Goal: Transaction & Acquisition: Purchase product/service

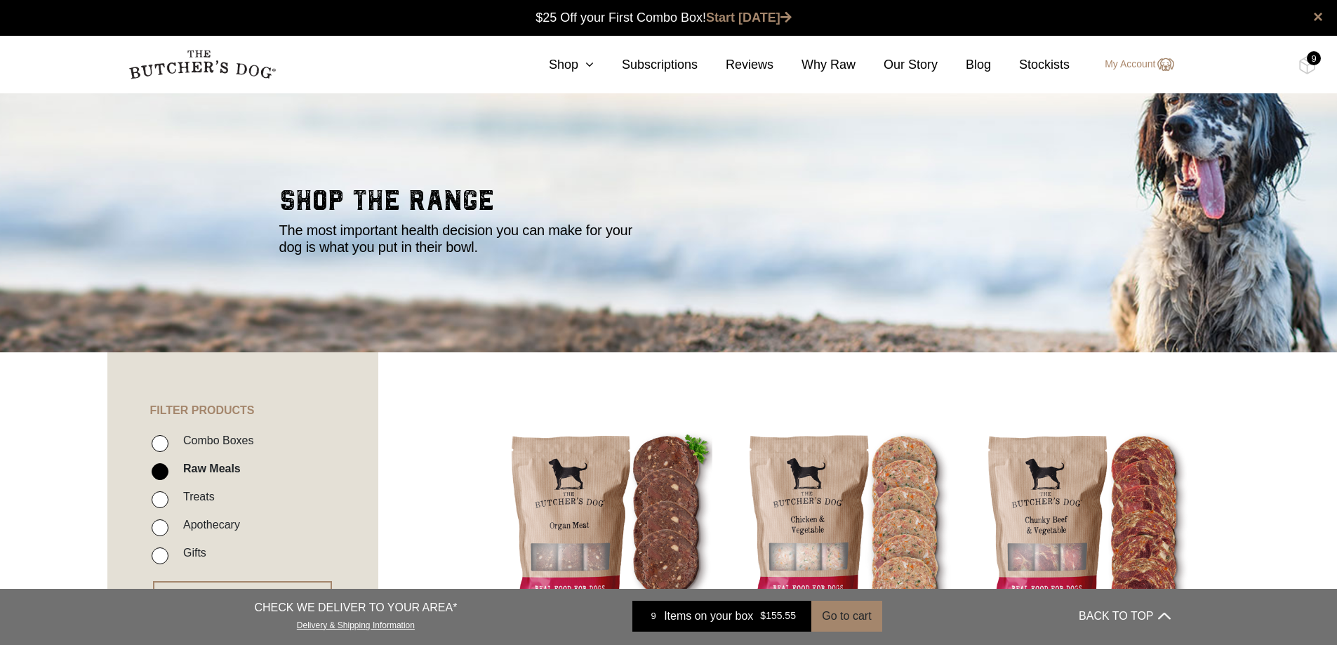
click at [1313, 60] on div "9" at bounding box center [1314, 58] width 14 height 14
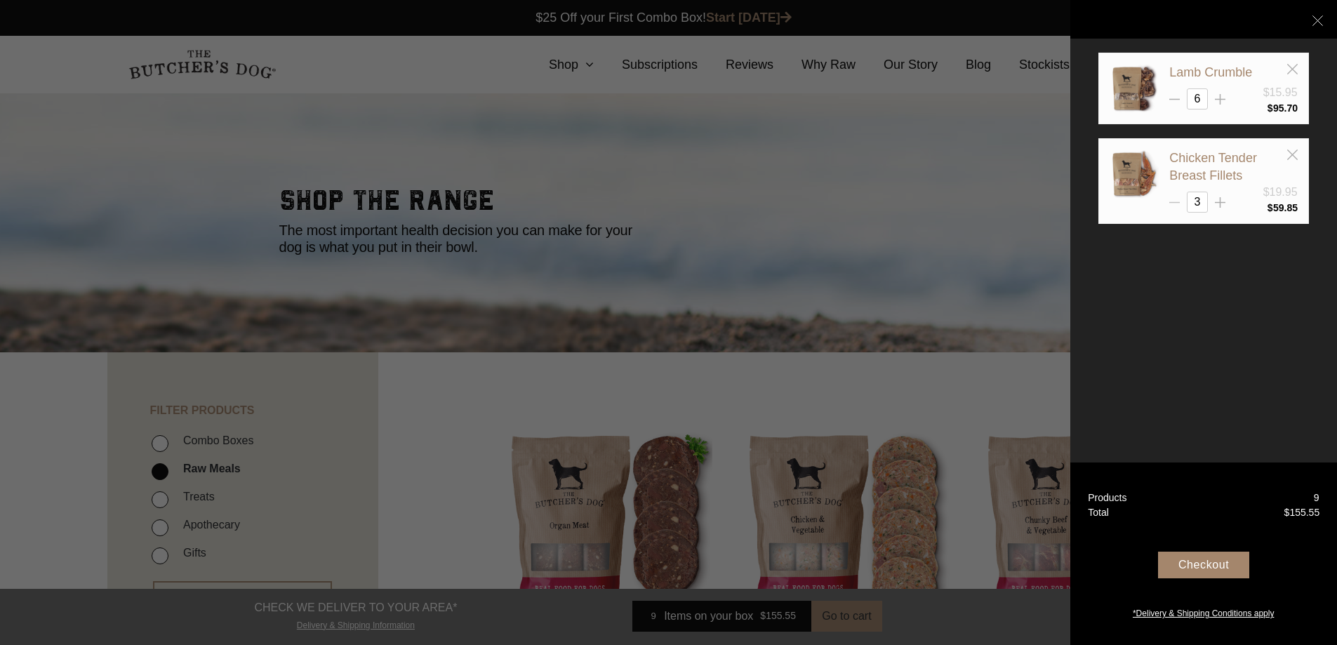
drag, startPoint x: 1203, startPoint y: 201, endPoint x: 1175, endPoint y: 201, distance: 28.8
click at [1175, 201] on div "3" at bounding box center [1233, 202] width 128 height 21
type input "7"
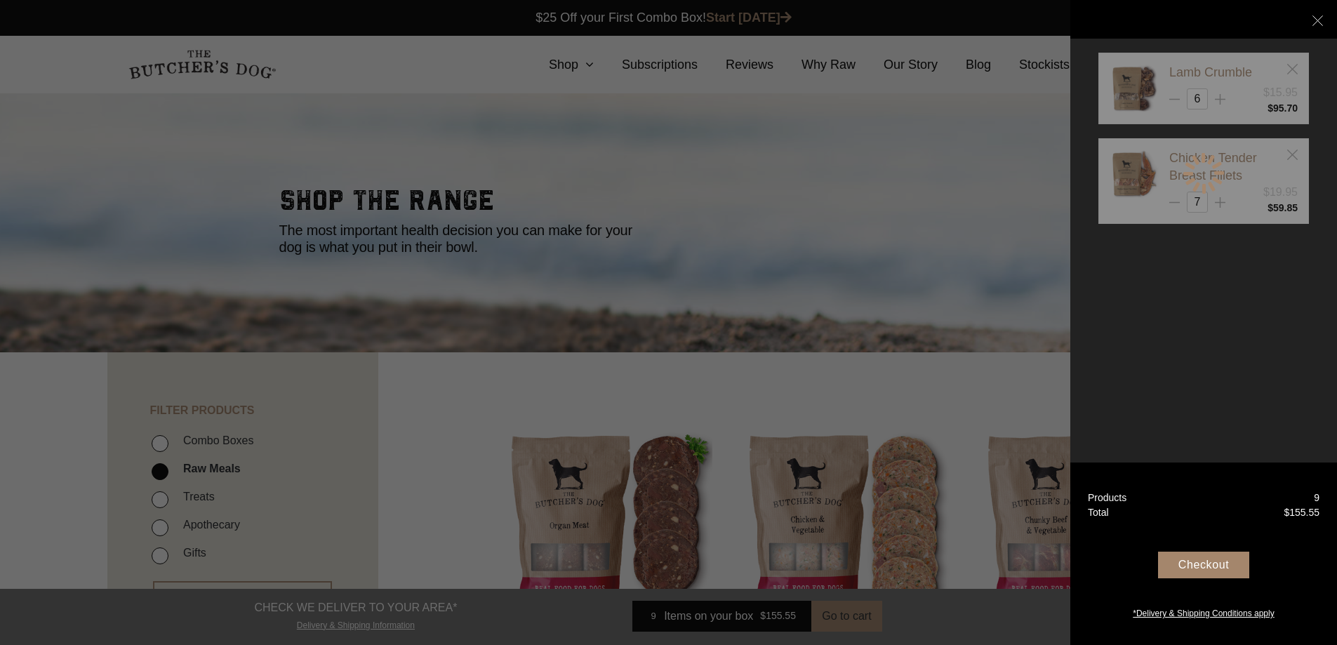
click at [1304, 302] on div "Lamb Crumble $15.95 6 $ 7" at bounding box center [1203, 322] width 267 height 645
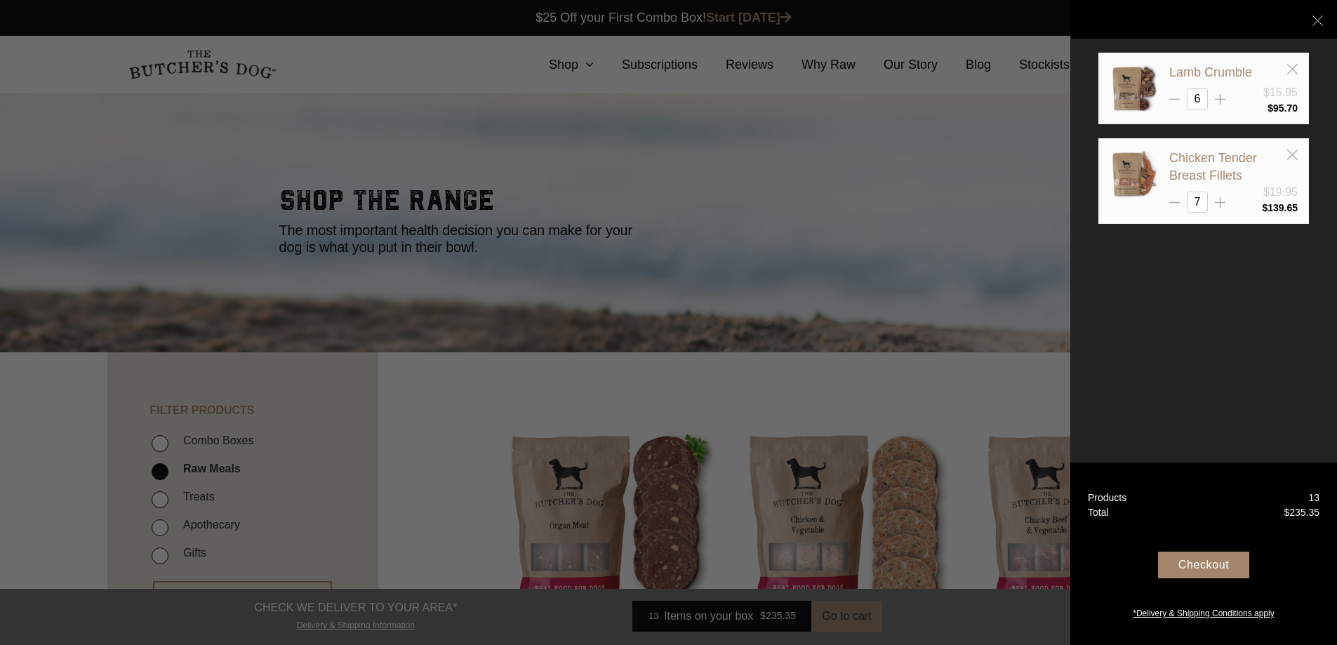
click at [593, 57] on div at bounding box center [668, 322] width 1337 height 645
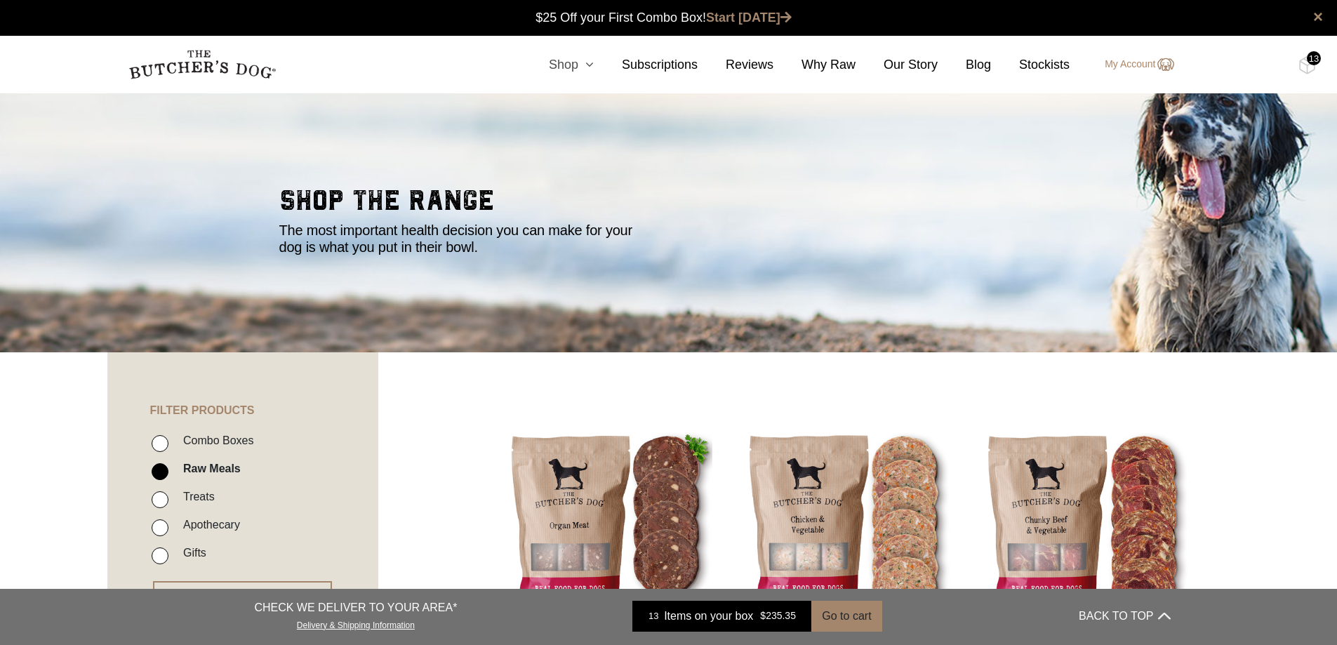
click at [592, 60] on icon at bounding box center [585, 64] width 15 height 13
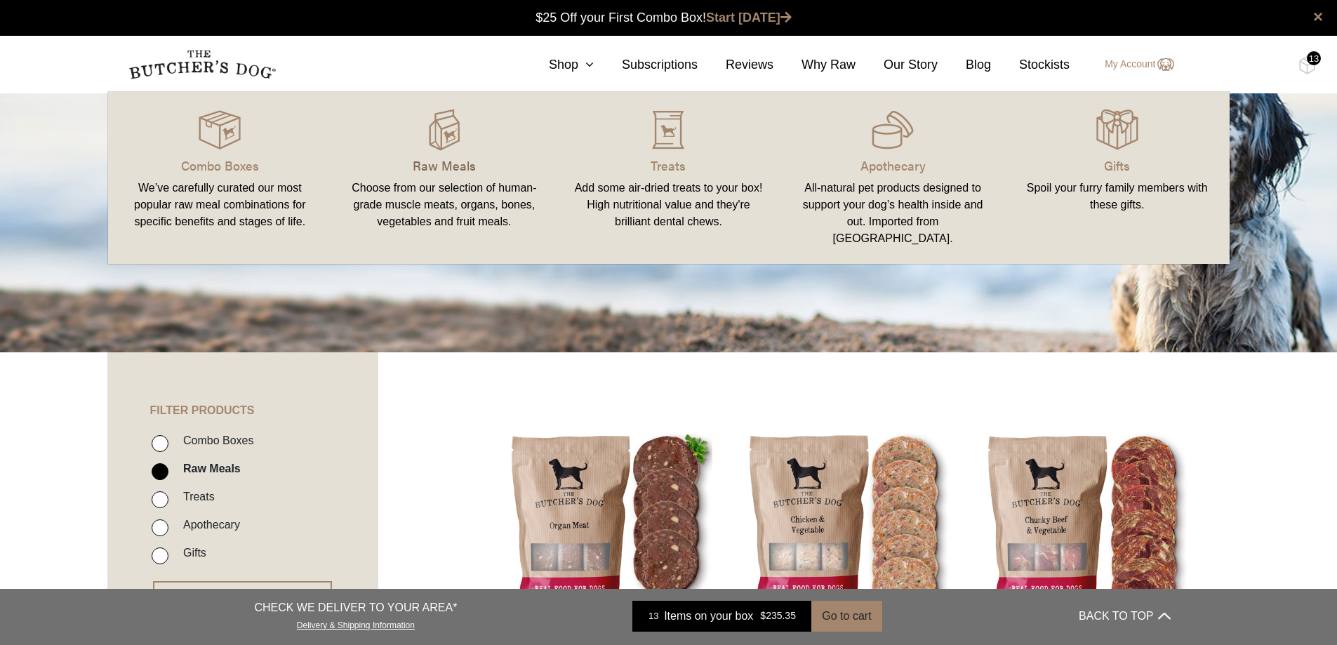
click at [446, 157] on p "Raw Meals" at bounding box center [444, 165] width 191 height 19
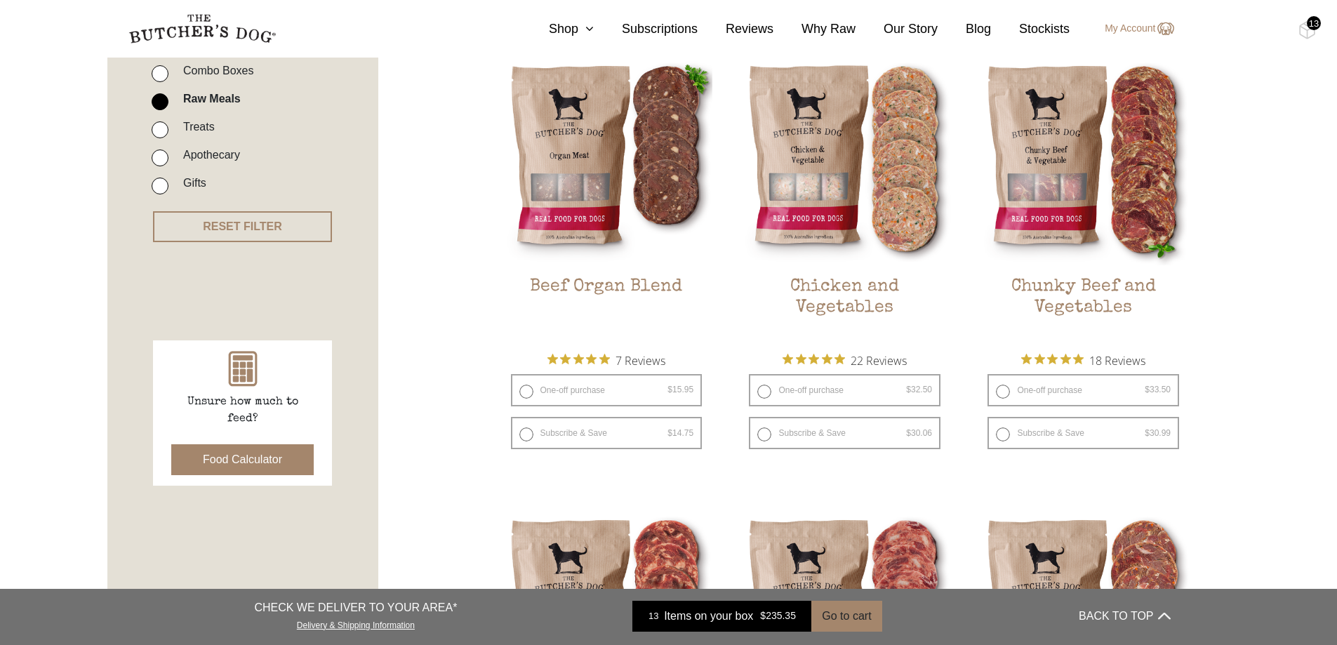
scroll to position [421, 0]
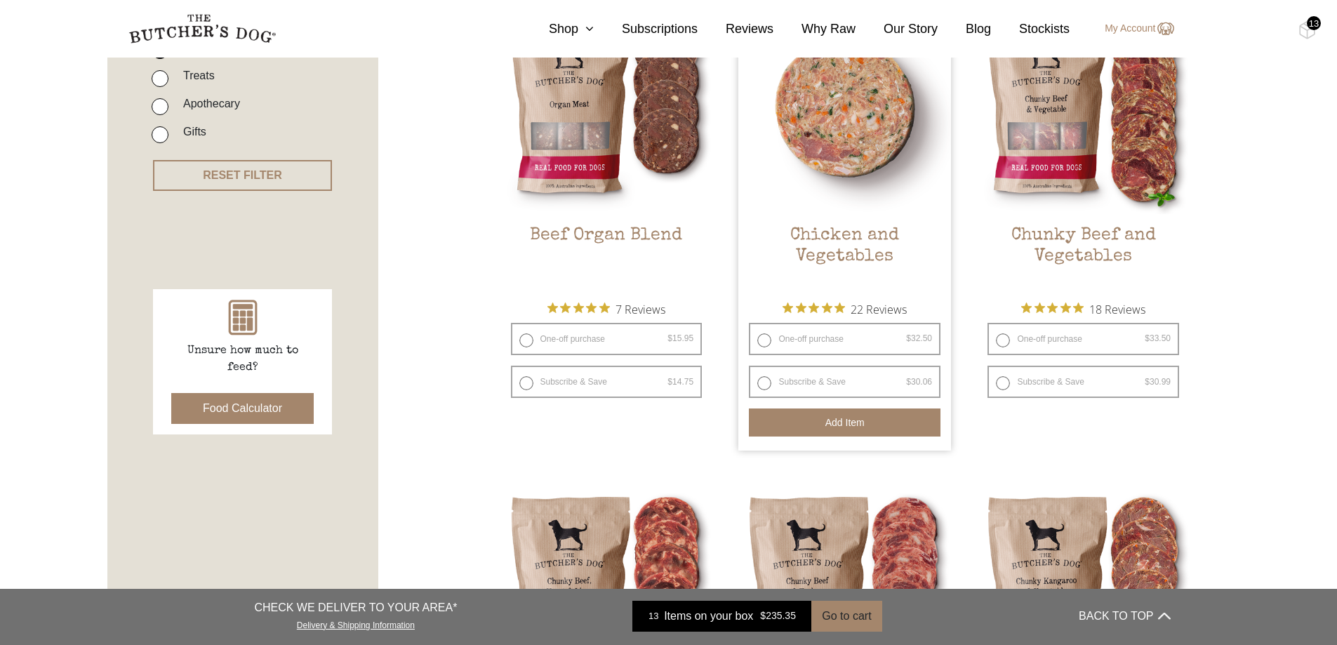
click at [849, 418] on button "Add item" at bounding box center [845, 422] width 192 height 28
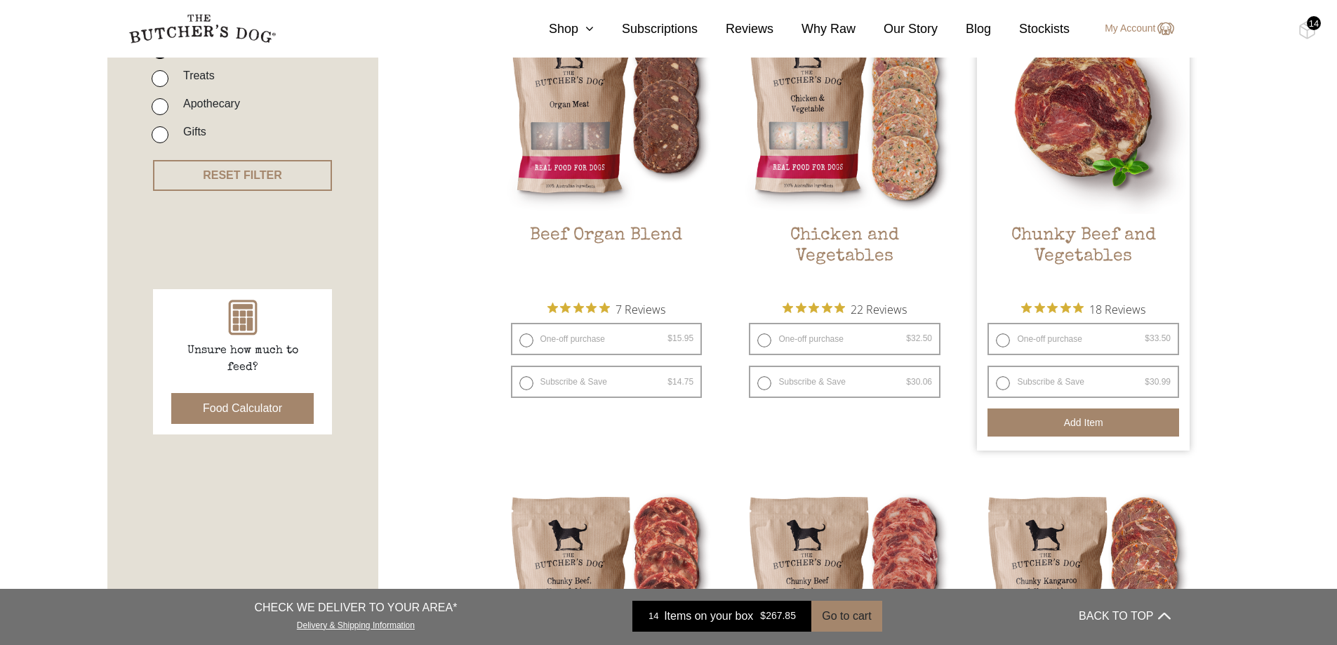
click at [1028, 421] on button "Add item" at bounding box center [1083, 422] width 192 height 28
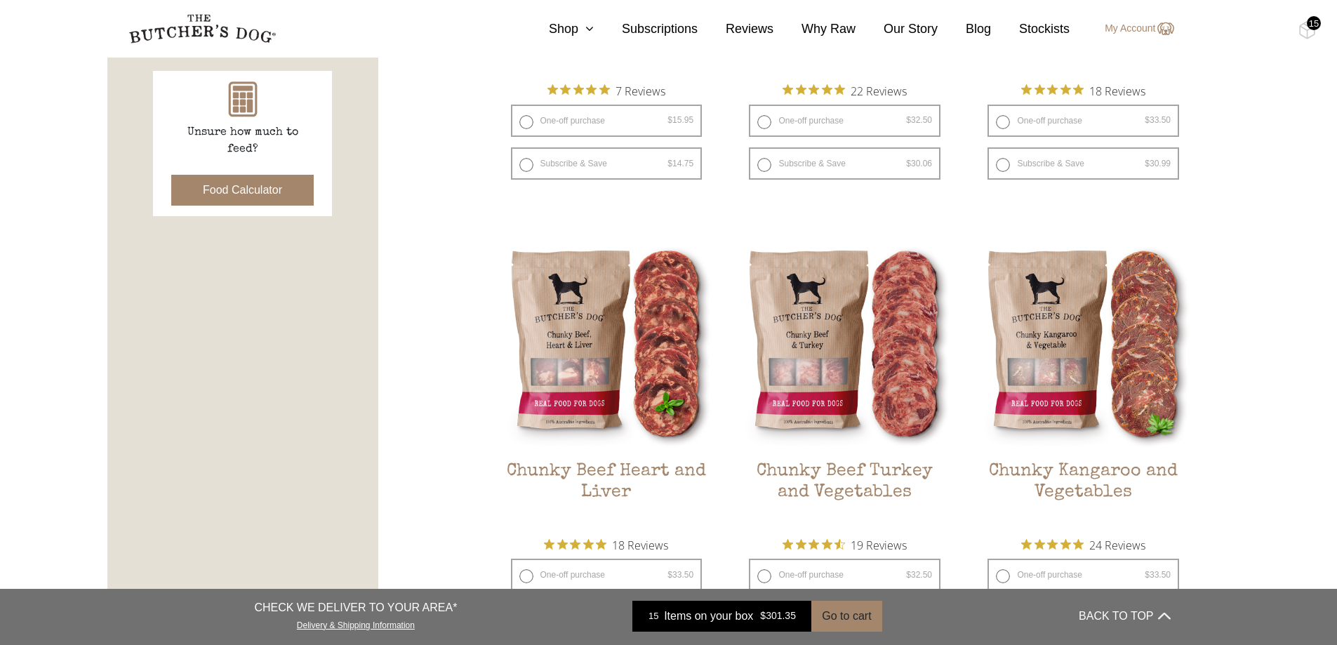
scroll to position [795, 0]
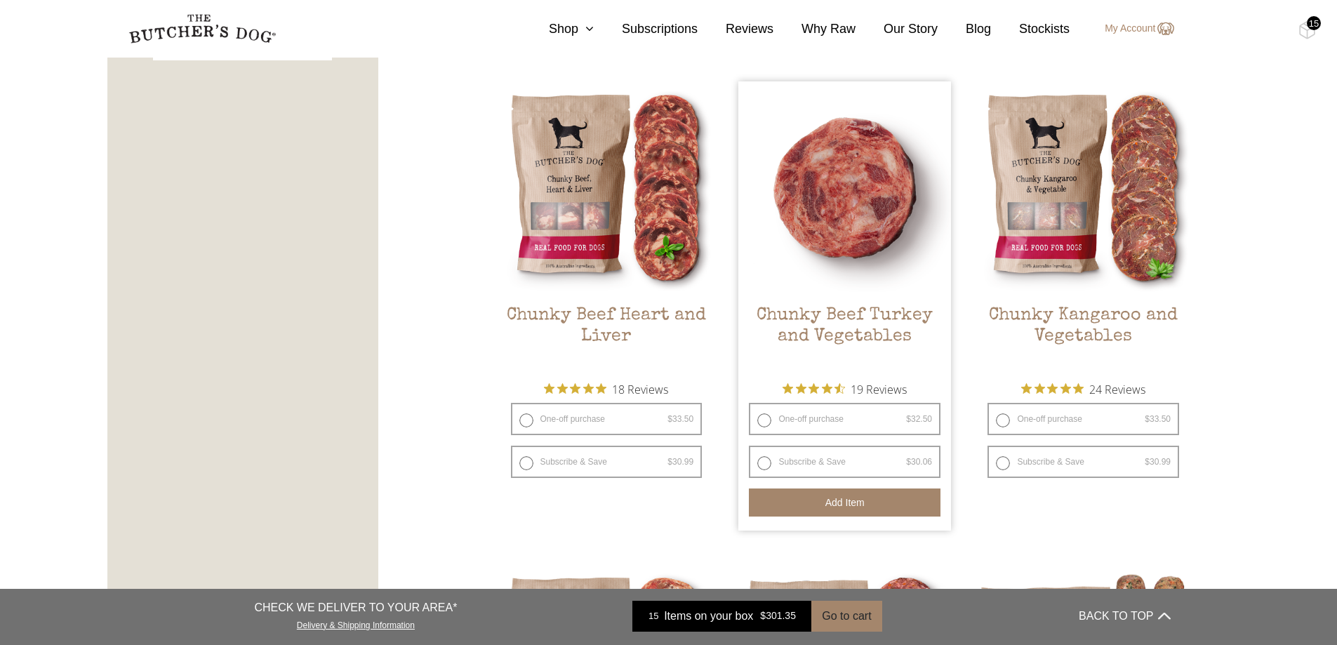
drag, startPoint x: 866, startPoint y: 507, endPoint x: 879, endPoint y: 515, distance: 15.4
click at [867, 507] on button "Add item" at bounding box center [845, 502] width 192 height 28
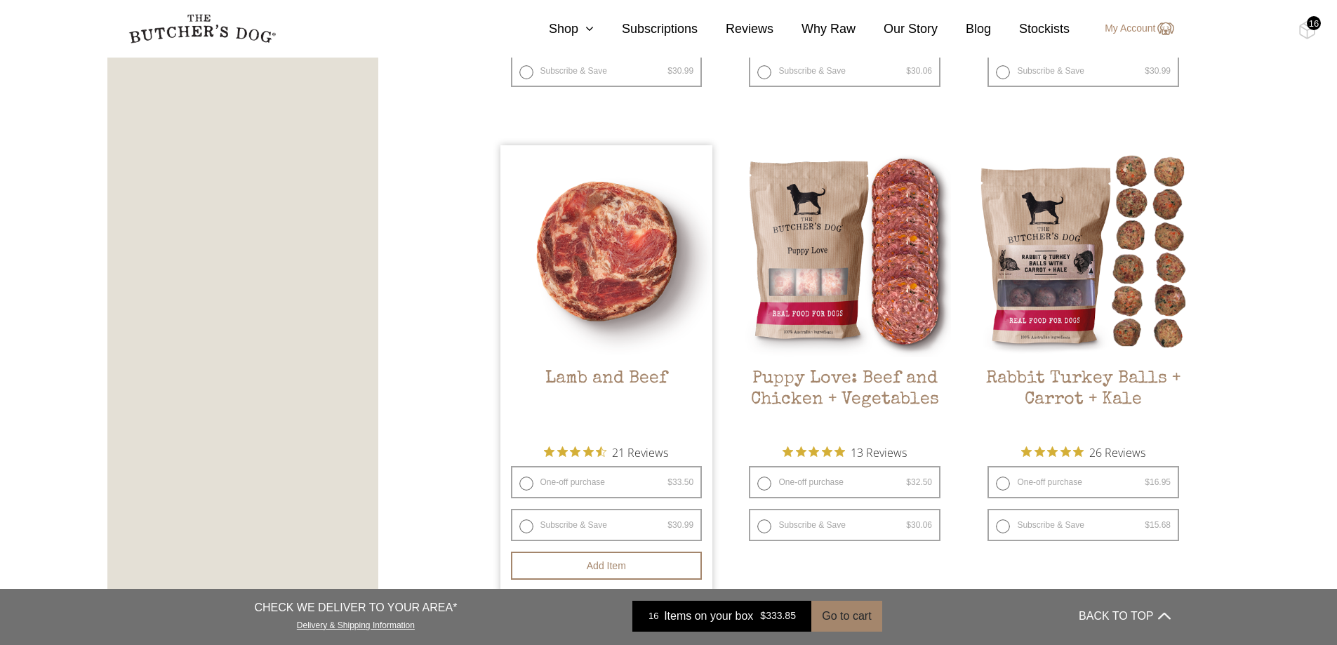
scroll to position [1170, 0]
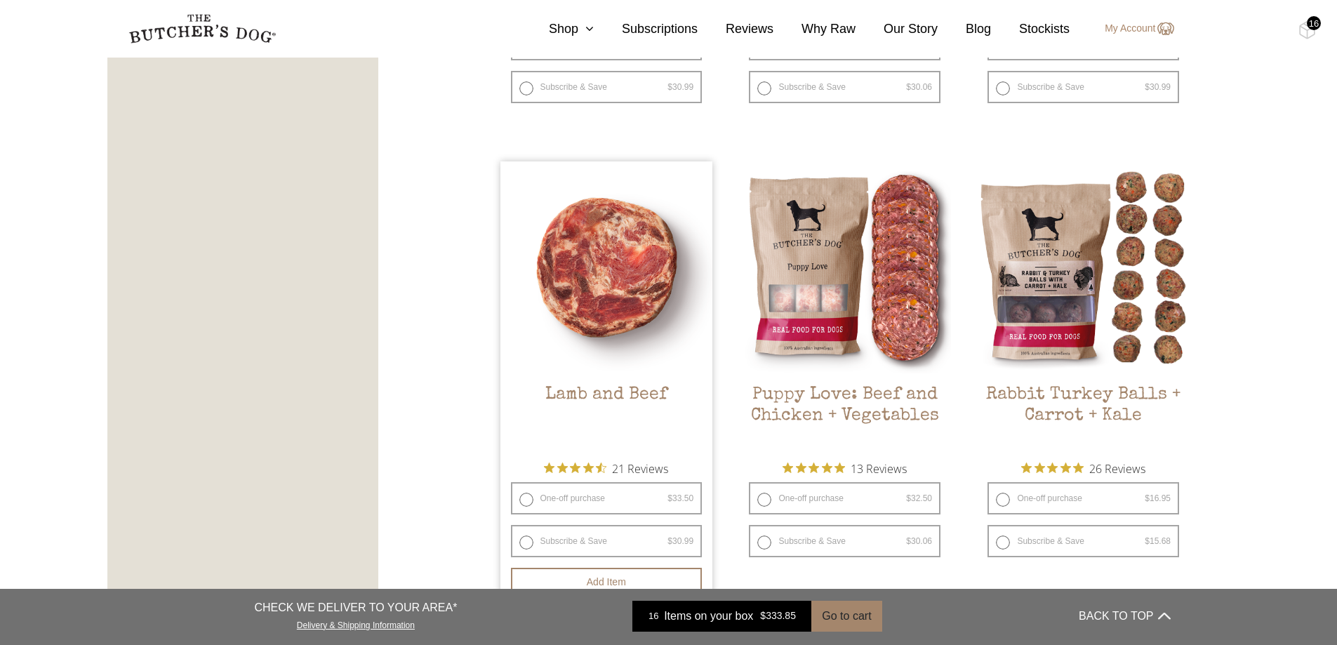
click at [638, 529] on label "Subscribe & Save $ 33.50 Original price was: $33.50. $ 30.99 Current price is: …" at bounding box center [607, 541] width 192 height 32
radio input "true"
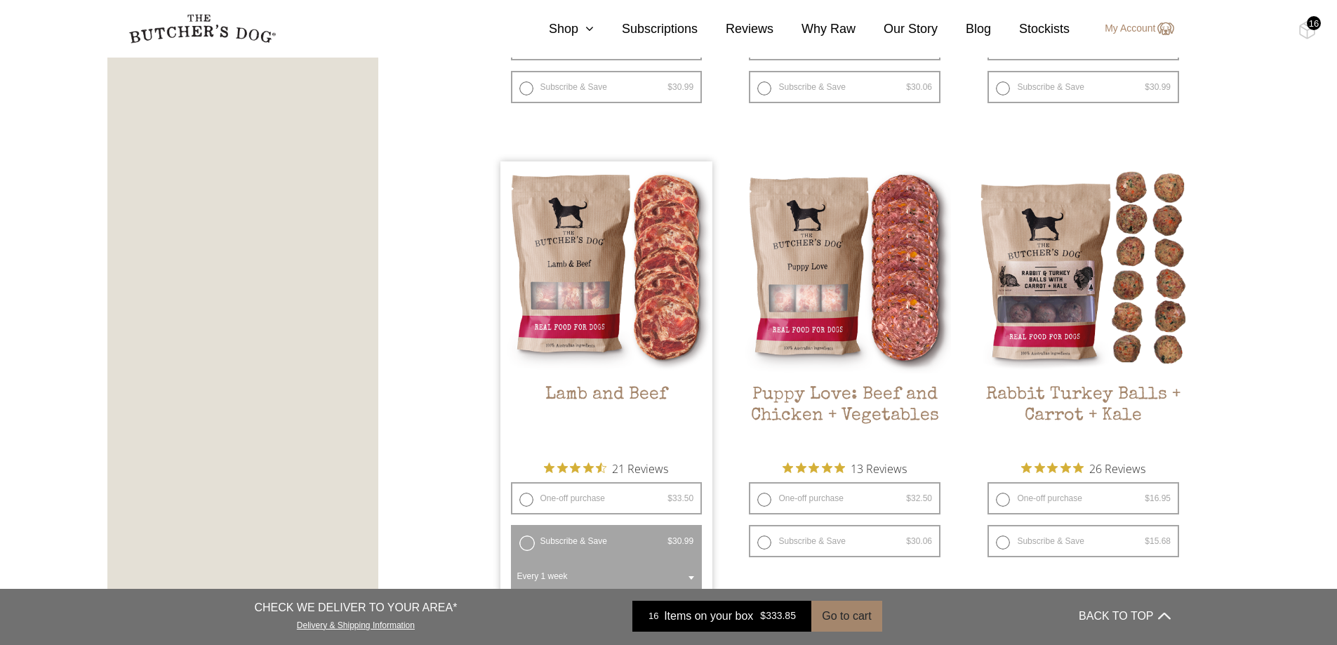
click at [458, 490] on div "FILTER PRODUCTS - Combo Boxes Raw Meals Treats" at bounding box center [668, 439] width 1123 height 2513
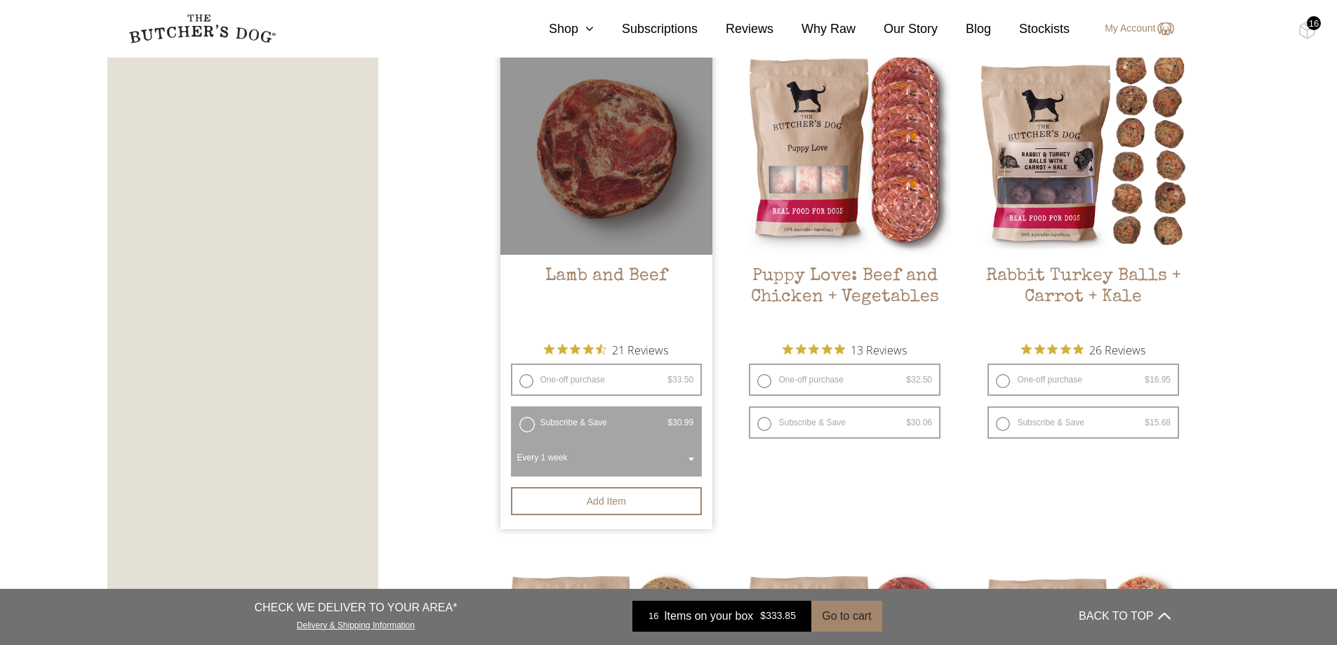
scroll to position [1310, 0]
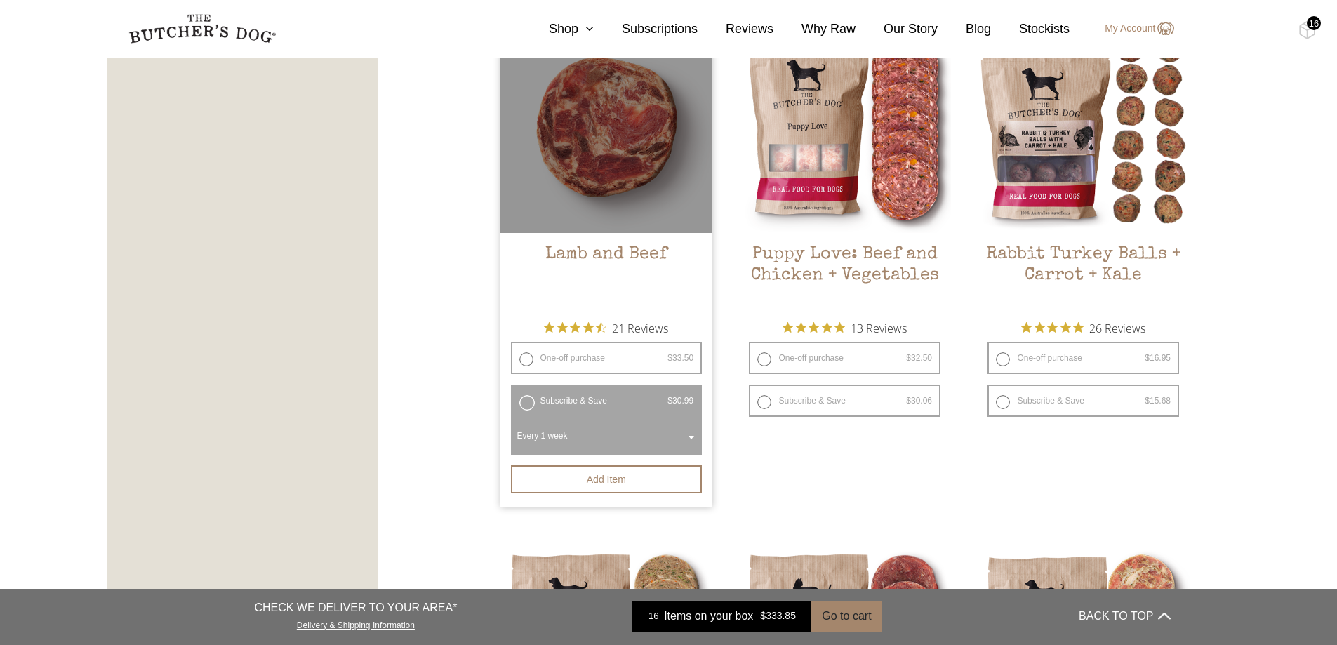
click at [528, 353] on label "One-off purchase $ 33.50 — or subscribe and save 7.5%" at bounding box center [607, 358] width 192 height 32
radio input "true"
radio input "false"
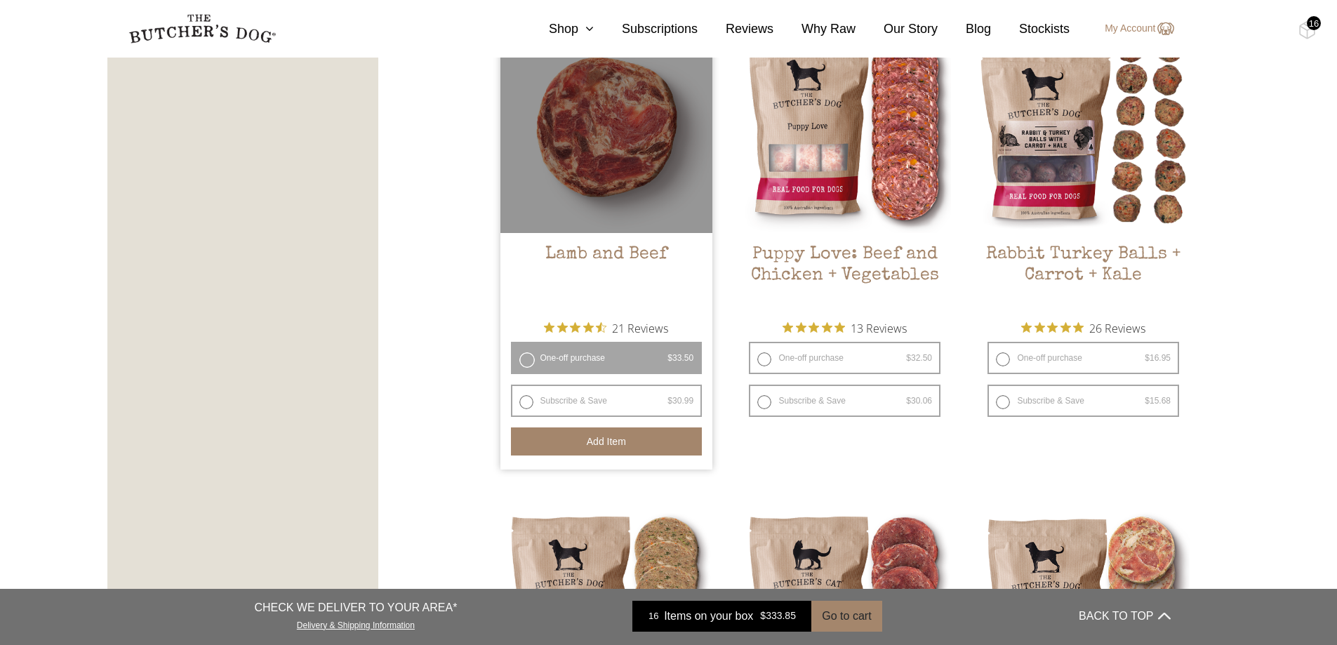
click at [564, 441] on button "Add item" at bounding box center [607, 441] width 192 height 28
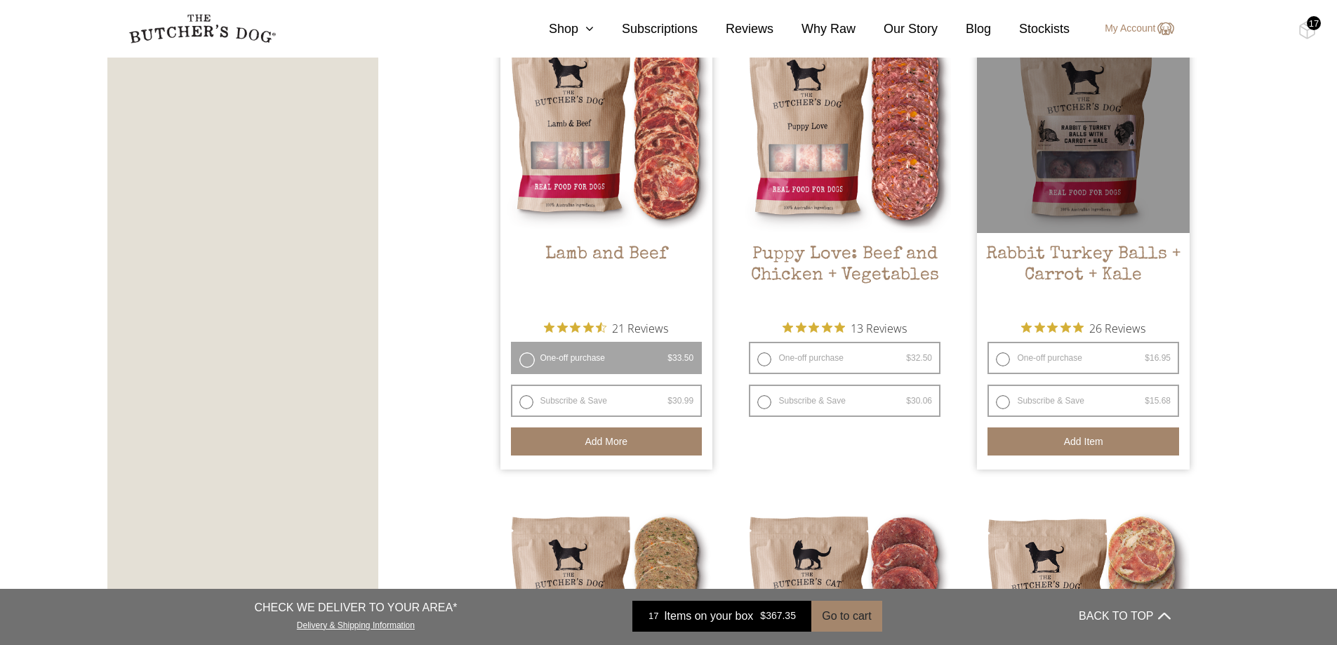
click at [1076, 446] on button "Add item" at bounding box center [1083, 441] width 192 height 28
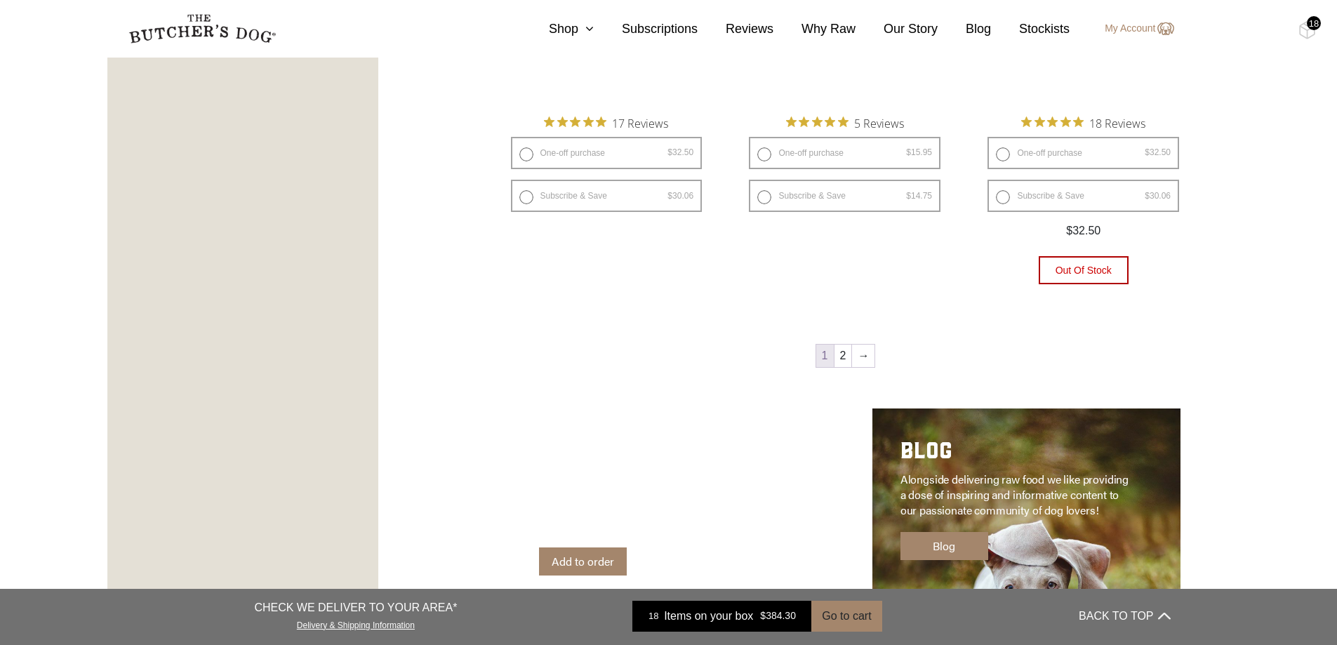
scroll to position [2012, 0]
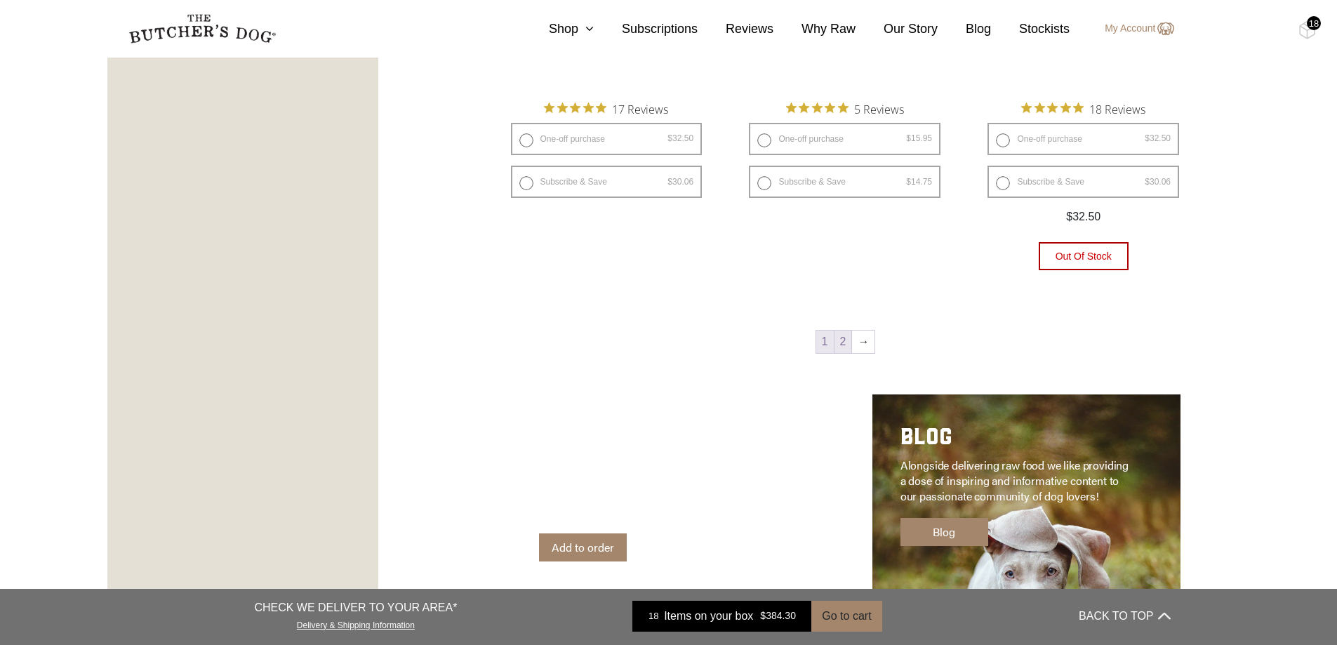
click at [848, 344] on link "2" at bounding box center [843, 342] width 18 height 22
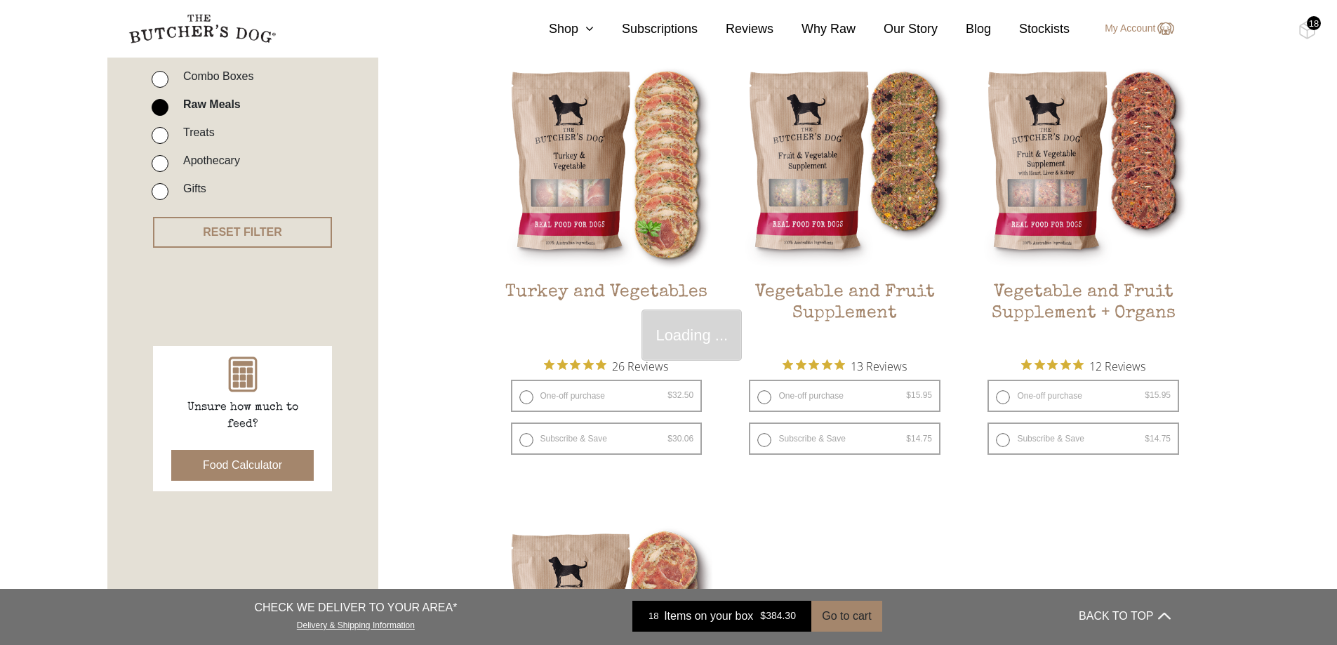
scroll to position [317, 0]
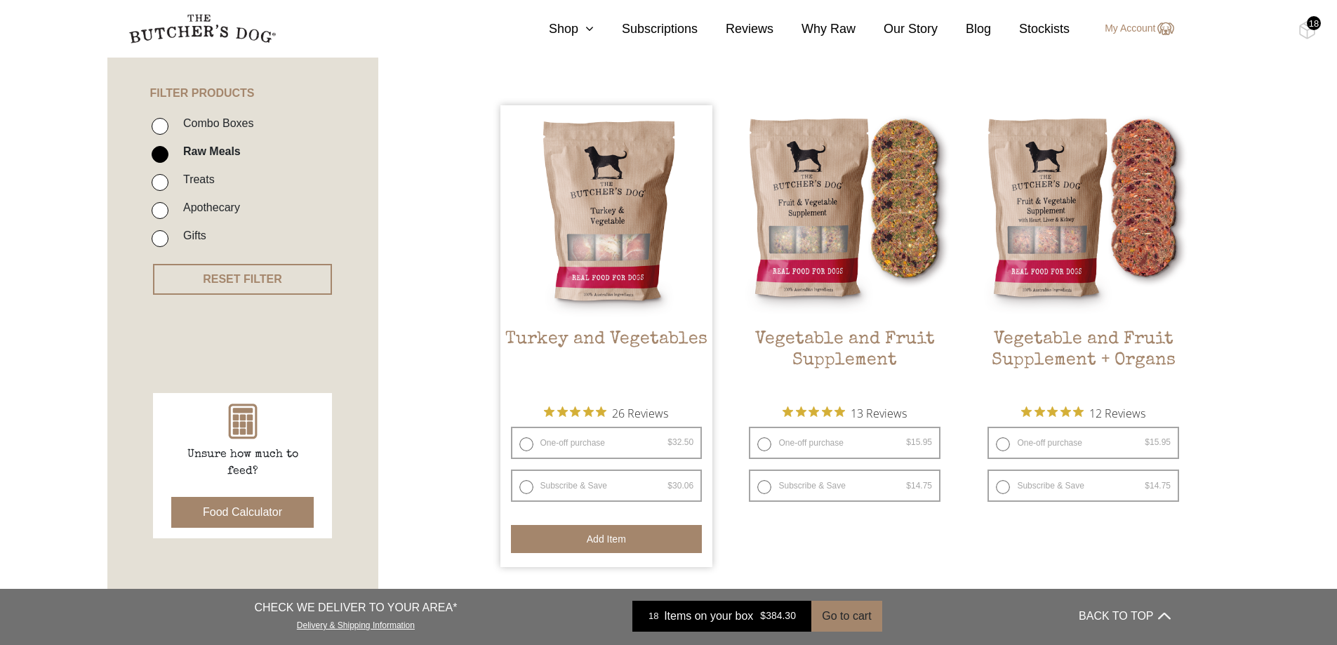
click at [657, 542] on button "Add item" at bounding box center [607, 539] width 192 height 28
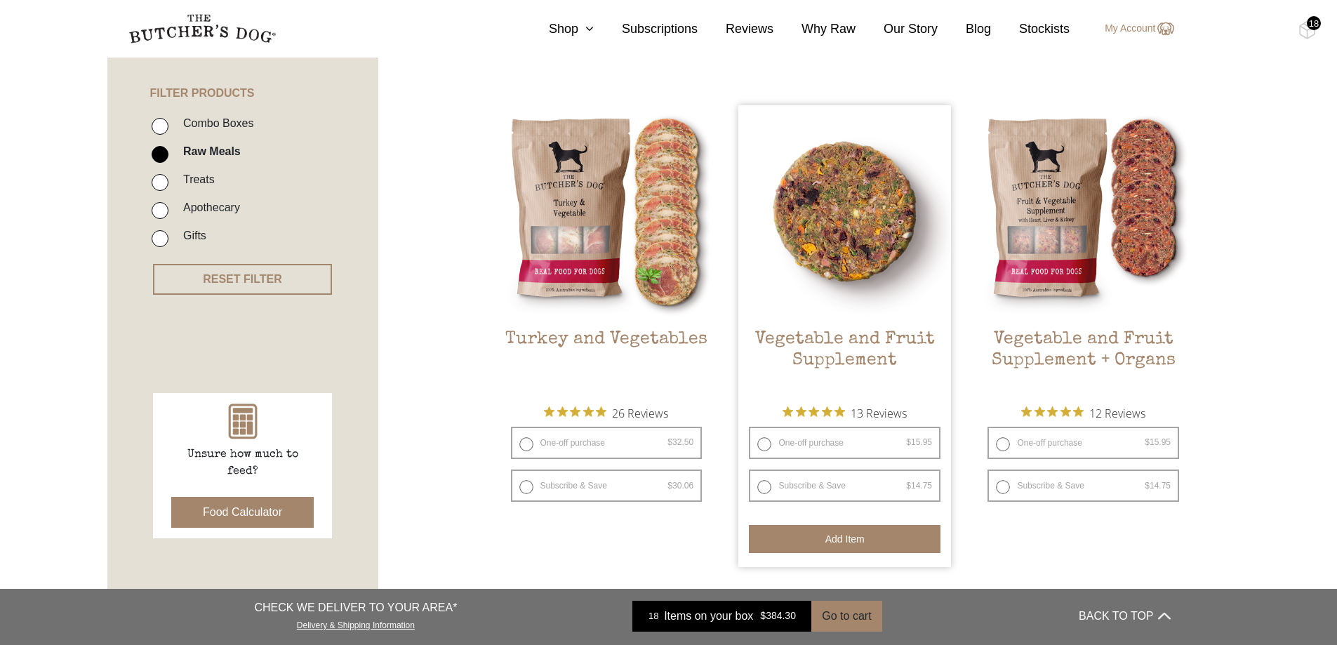
click at [857, 533] on button "Add item" at bounding box center [845, 539] width 192 height 28
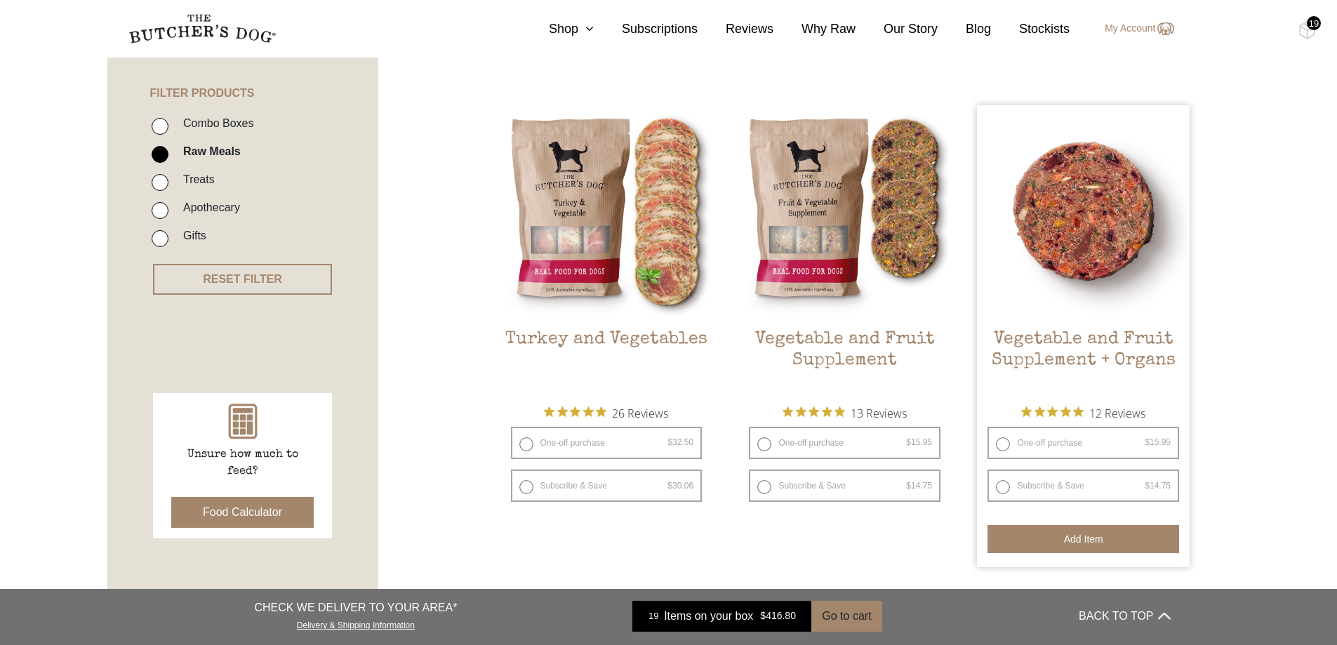
click at [1053, 537] on button "Add item" at bounding box center [1083, 539] width 192 height 28
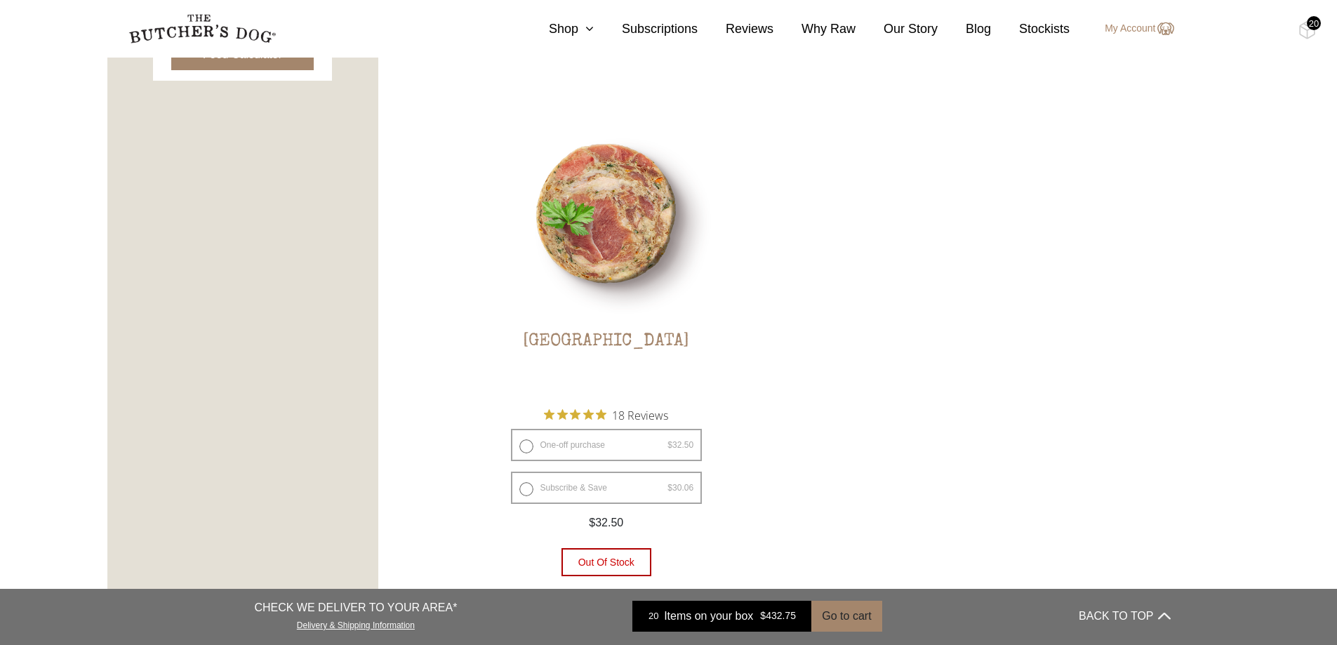
scroll to position [926, 0]
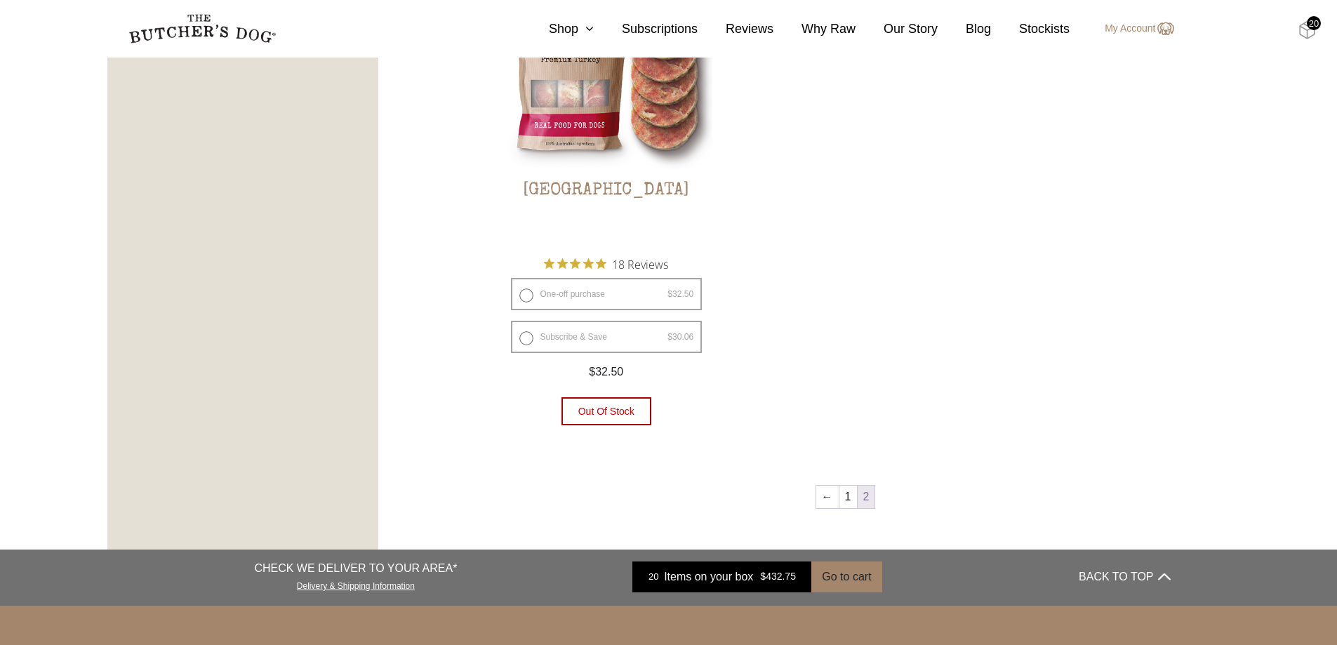
click at [1311, 30] on img at bounding box center [1307, 30] width 18 height 18
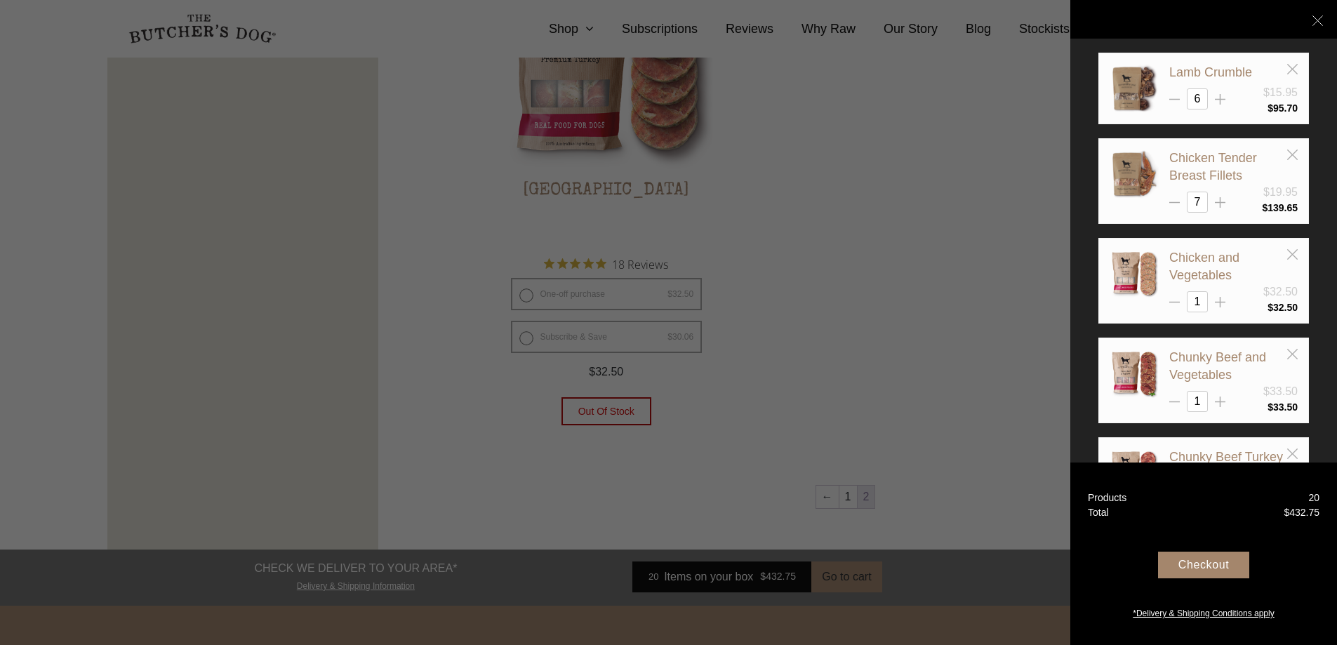
click at [1191, 563] on div "Checkout" at bounding box center [1203, 565] width 91 height 27
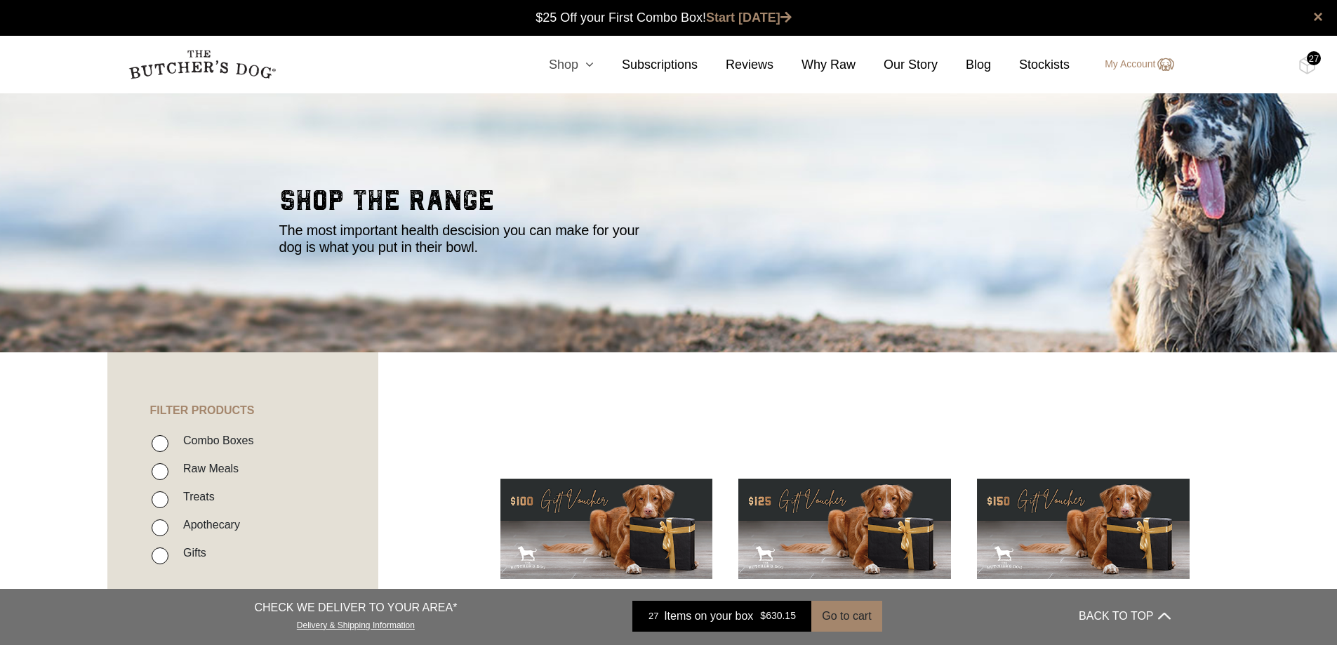
drag, startPoint x: 609, startPoint y: 42, endPoint x: 601, endPoint y: 58, distance: 17.9
click at [606, 49] on nav "0 Shop Combo Boxes Treats" at bounding box center [668, 65] width 1123 height 58
click at [594, 72] on link "Shop" at bounding box center [557, 64] width 73 height 19
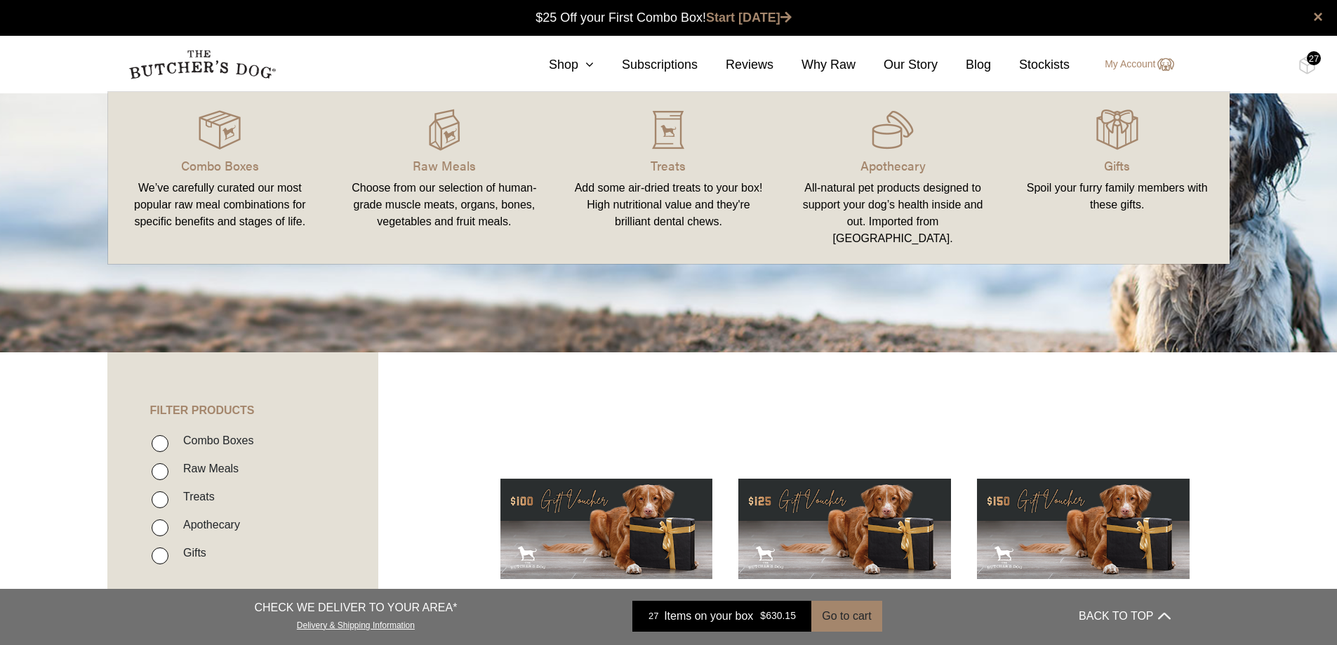
click at [464, 154] on link "Raw Meals Choose from our selection of human-grade muscle meats, organs, bones,…" at bounding box center [444, 178] width 225 height 144
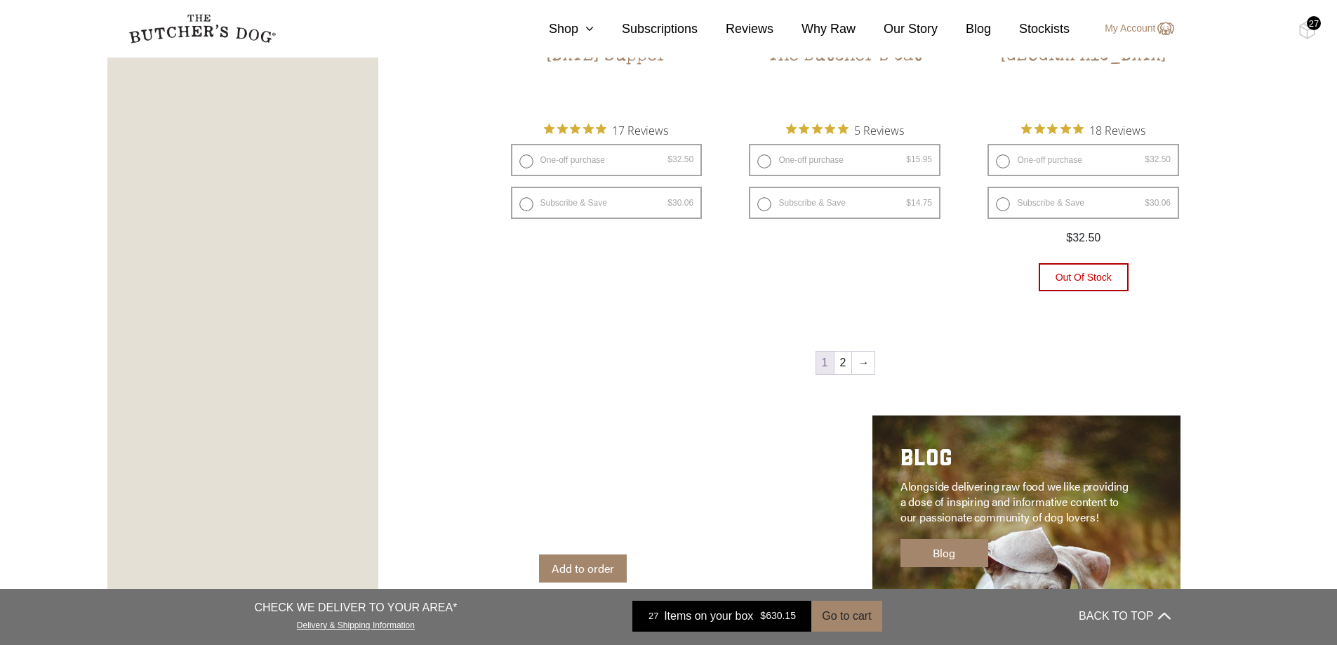
scroll to position [1965, 0]
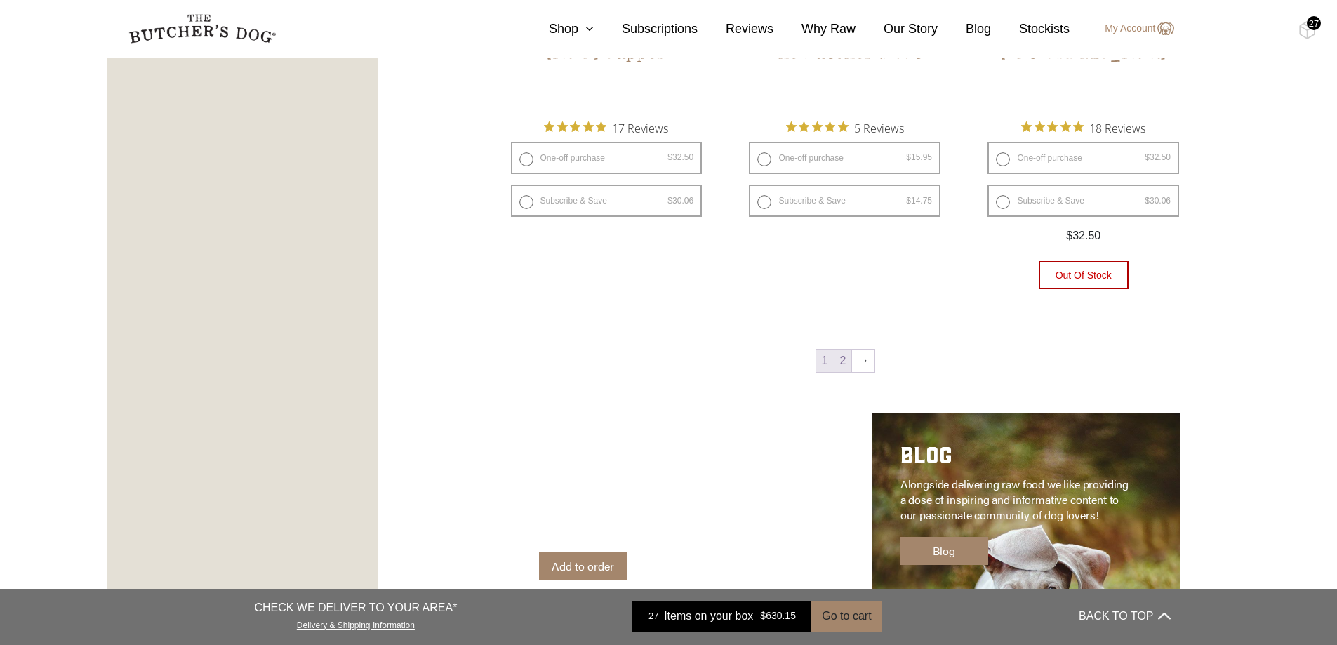
click at [846, 360] on link "2" at bounding box center [843, 360] width 18 height 22
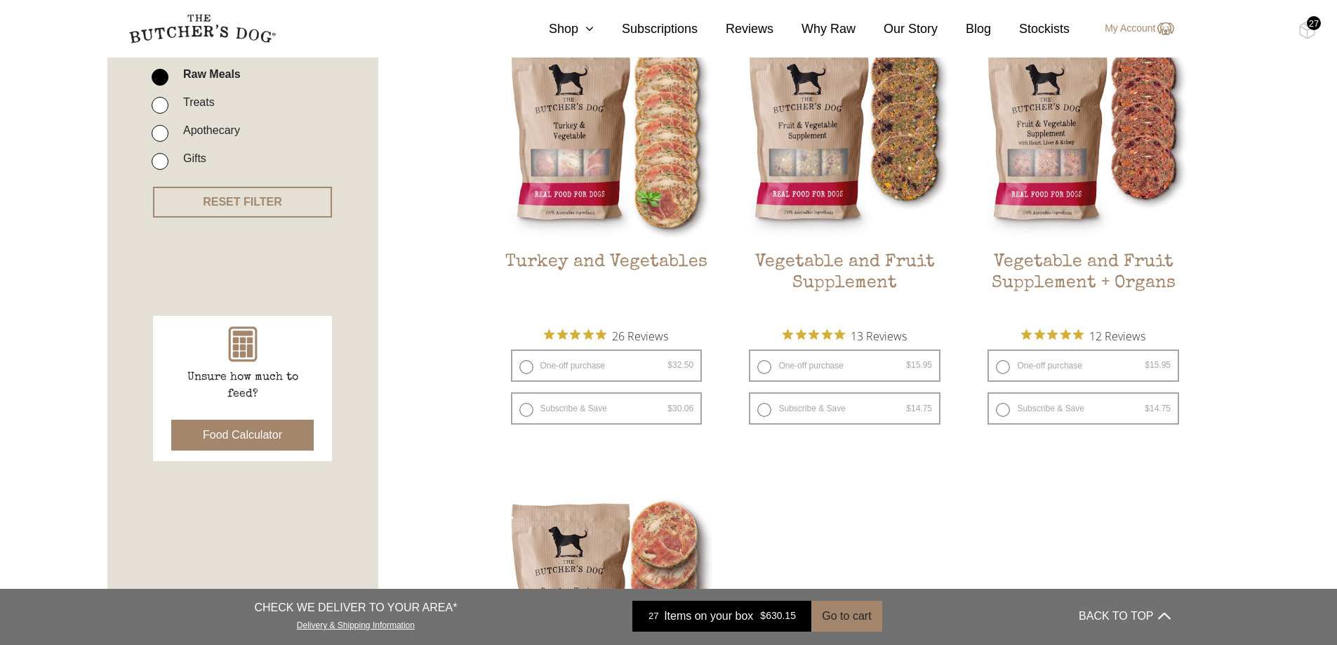
scroll to position [364, 0]
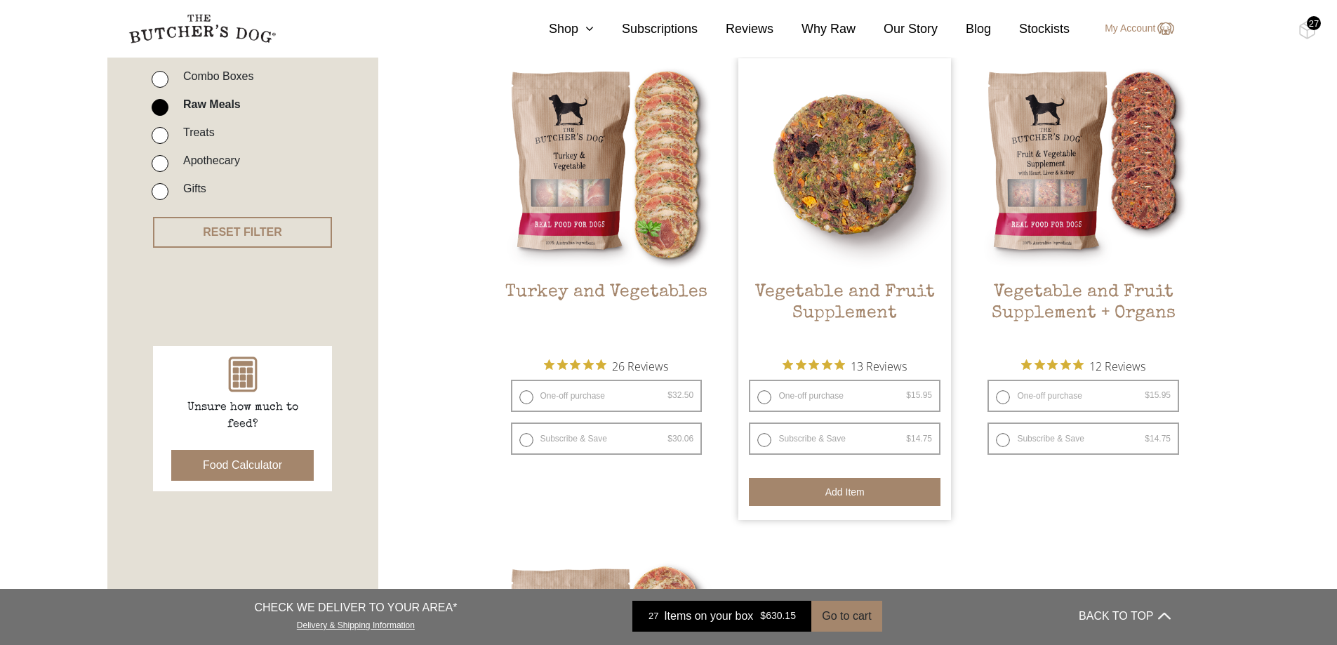
click at [866, 481] on button "Add item" at bounding box center [845, 492] width 192 height 28
click at [862, 496] on button "Add more" at bounding box center [845, 492] width 192 height 28
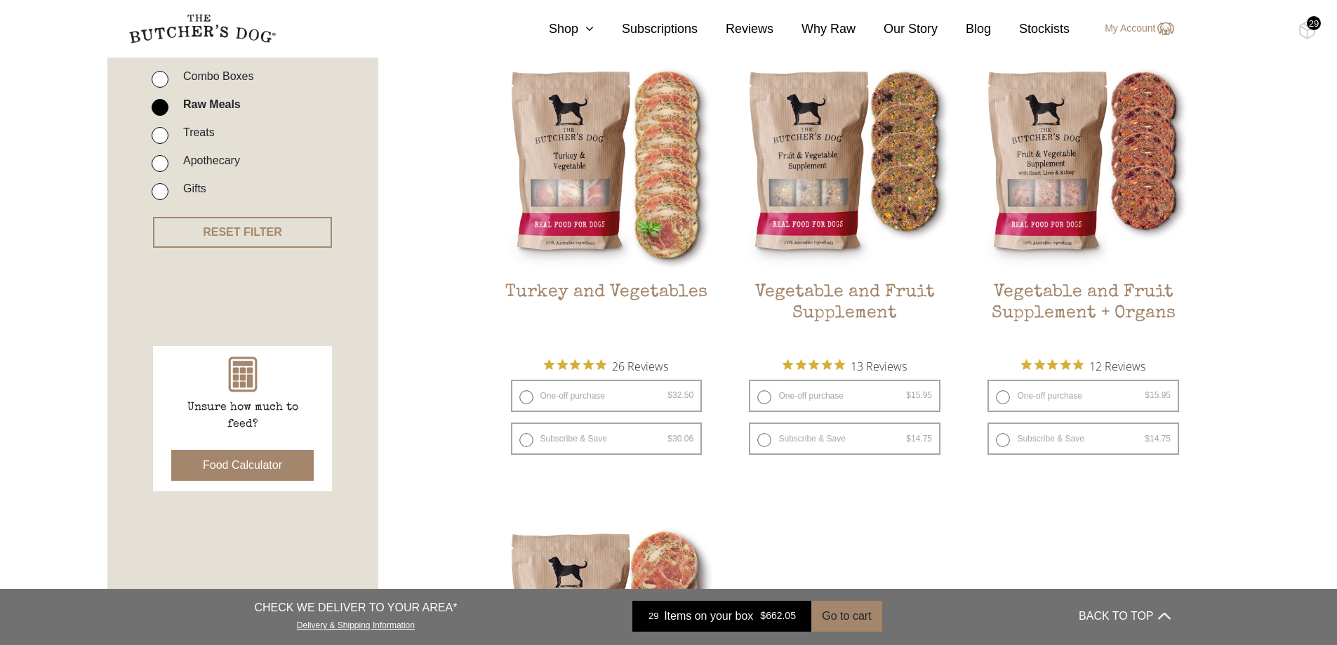
click at [1308, 25] on div "29" at bounding box center [1314, 23] width 14 height 14
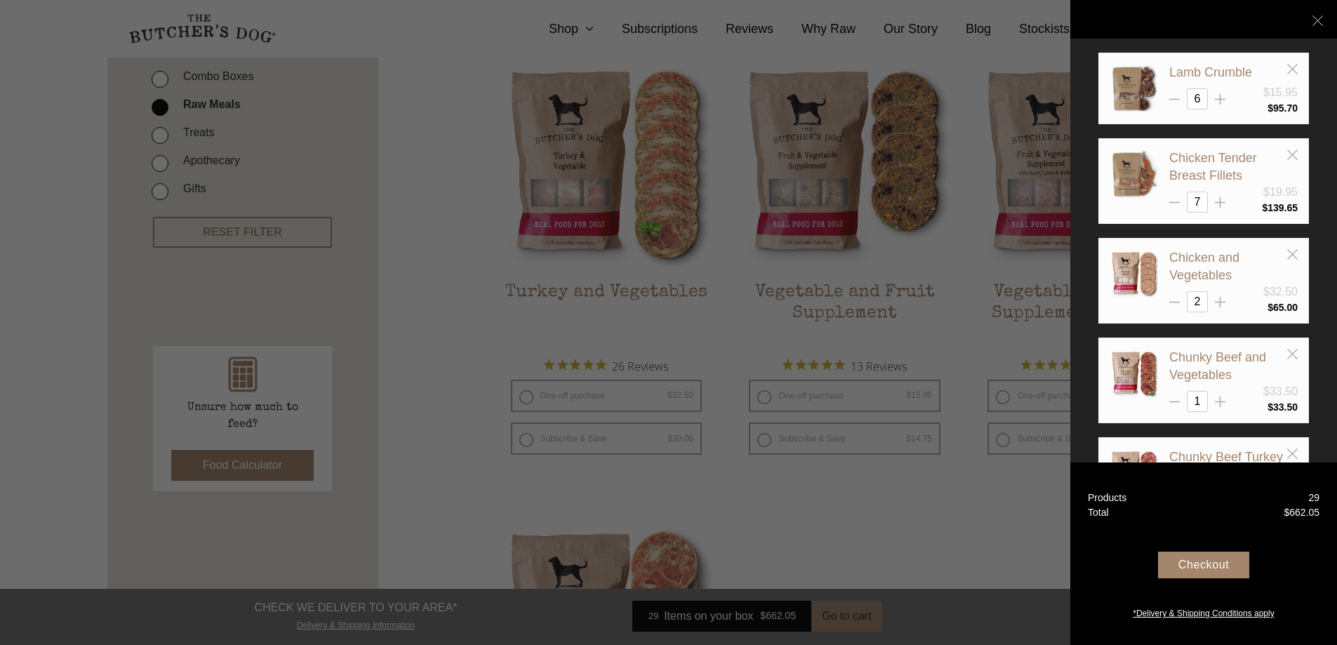
click at [1210, 558] on div "Checkout" at bounding box center [1203, 565] width 91 height 27
